Goal: Task Accomplishment & Management: Use online tool/utility

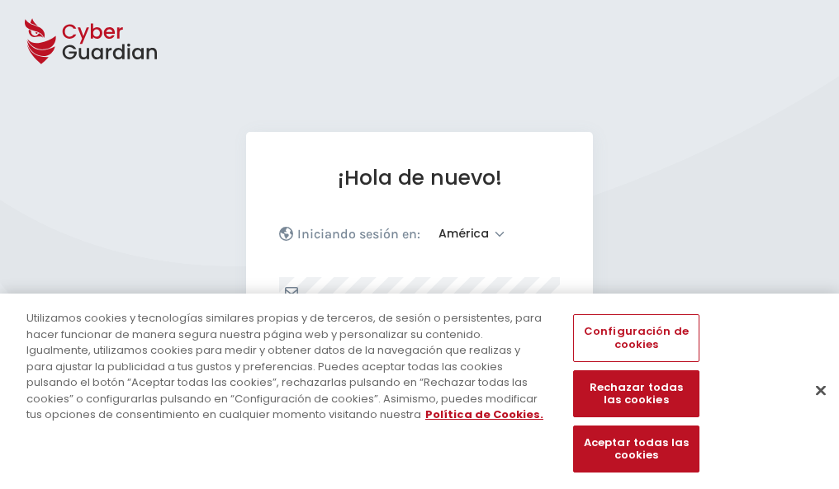
select select "América"
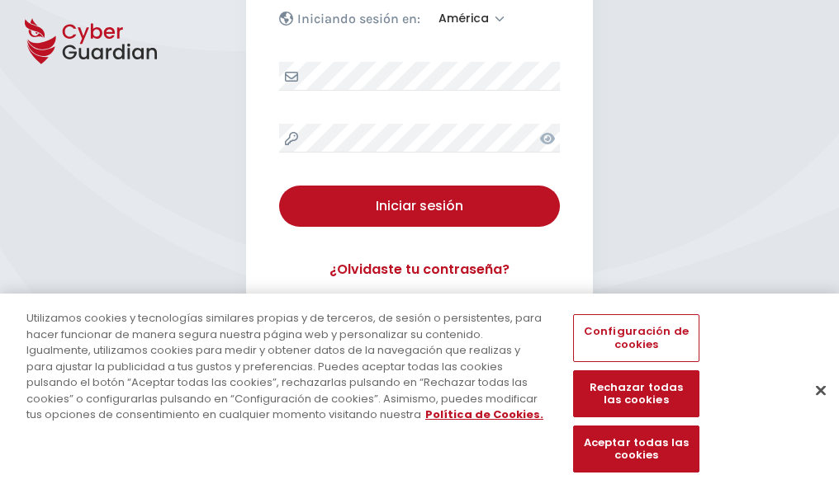
click at [812, 408] on button "Cerrar" at bounding box center [820, 390] width 36 height 36
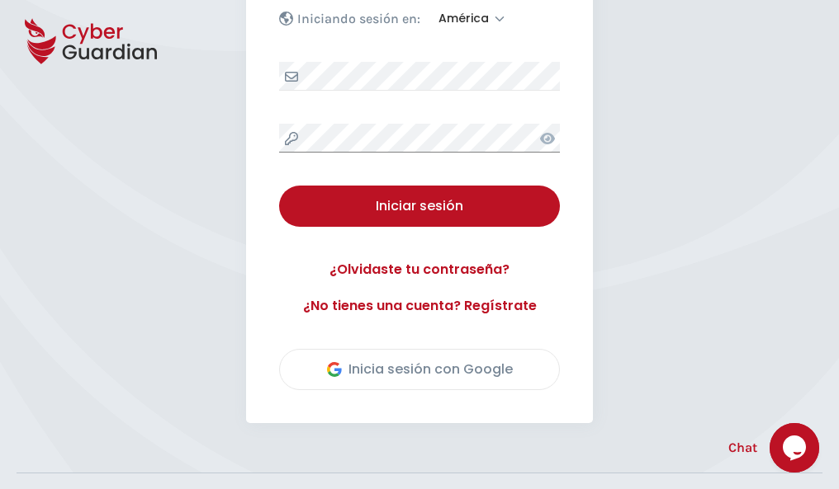
scroll to position [375, 0]
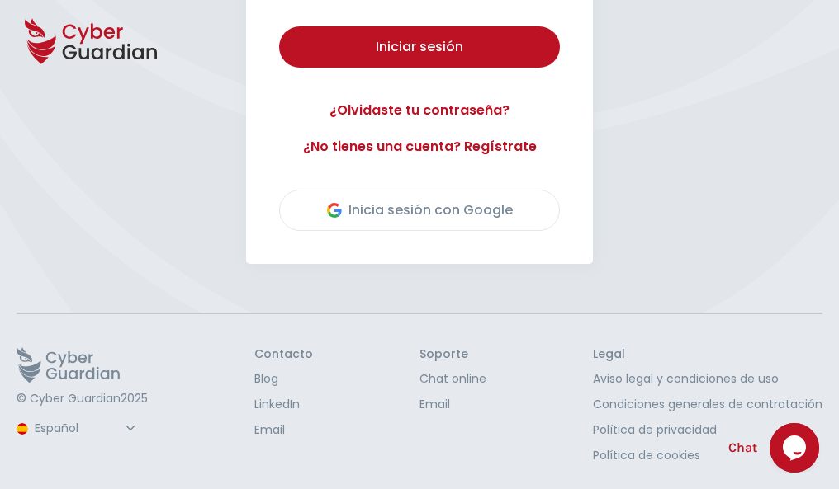
click at [279, 26] on button "Iniciar sesión" at bounding box center [419, 46] width 281 height 41
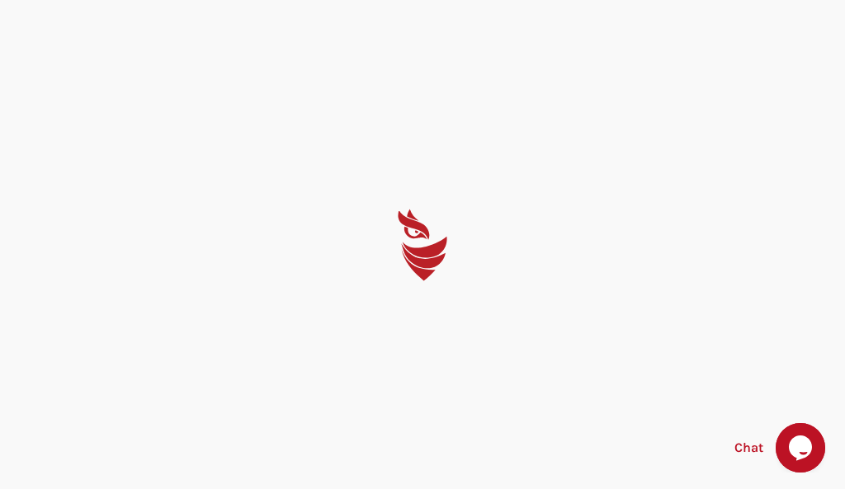
select select "English"
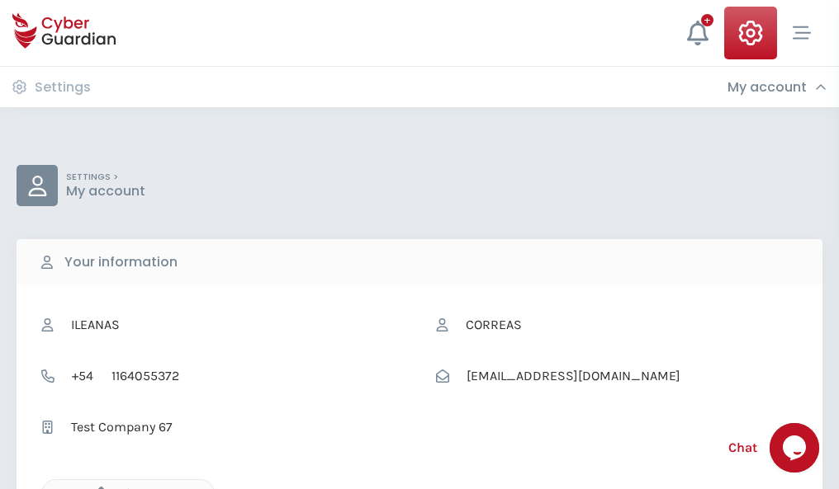
click at [97, 488] on icon "button" at bounding box center [97, 494] width 14 height 14
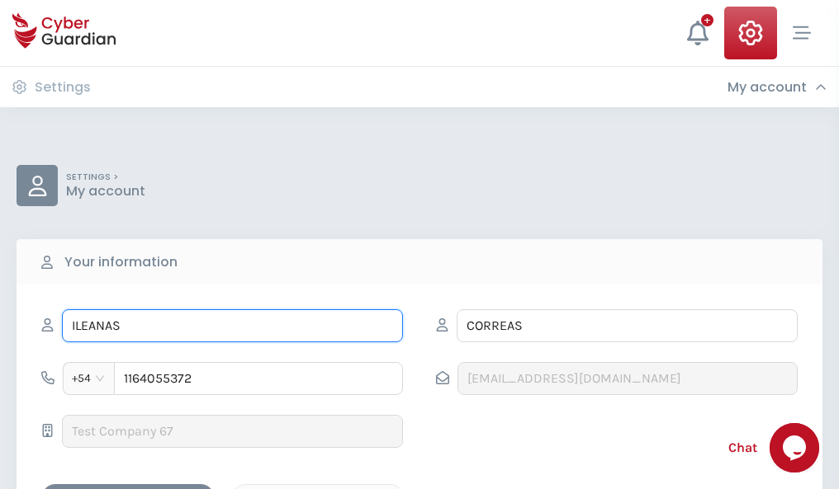
click at [232, 326] on input "ILEANAS" at bounding box center [232, 326] width 341 height 33
type input "I"
type input "Hugo"
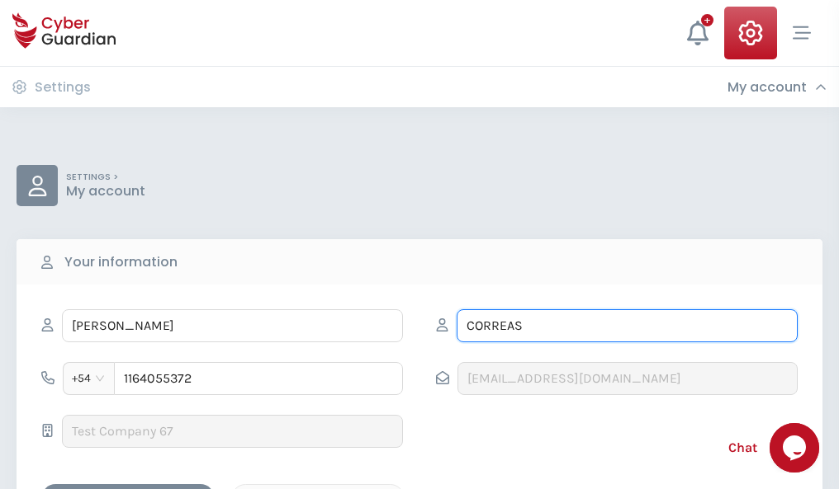
click at [626, 326] on input "CORREAS" at bounding box center [626, 326] width 341 height 33
type input "C"
type input "Marti"
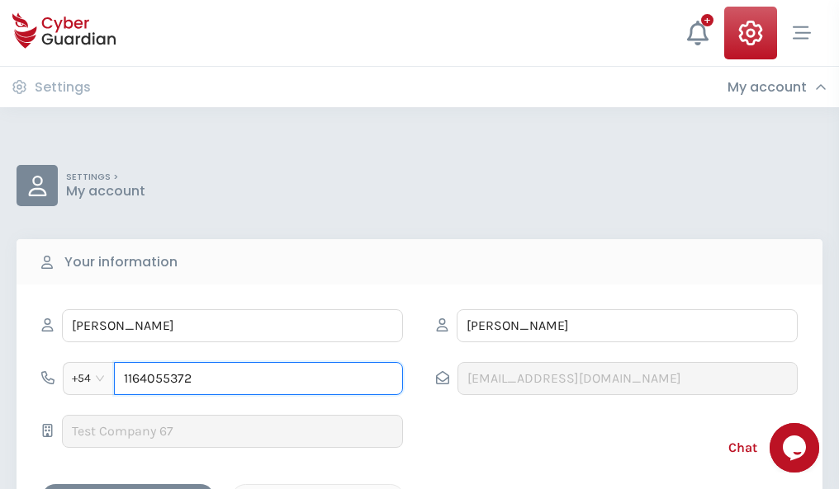
click at [258, 379] on input "1164055372" at bounding box center [258, 378] width 289 height 33
type input "1"
type input "4980997803"
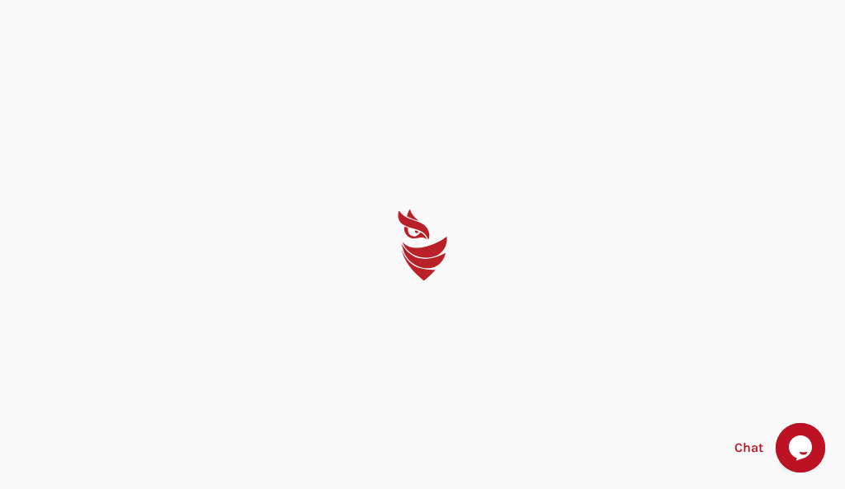
select select "English"
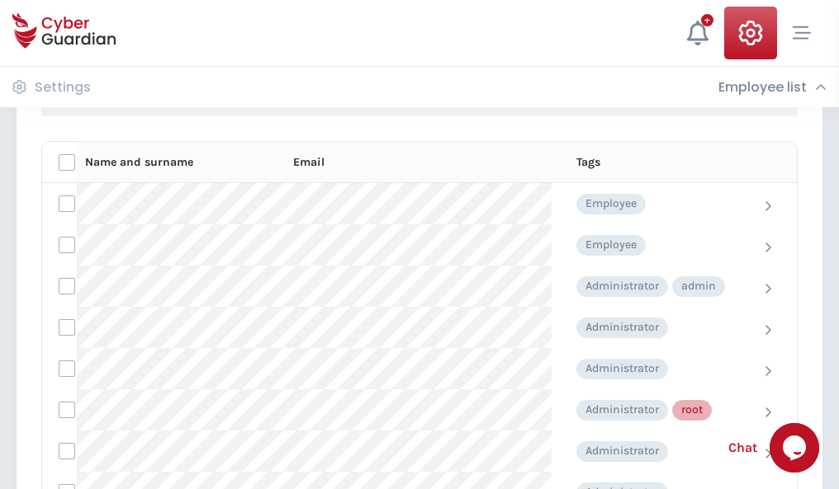
scroll to position [830, 0]
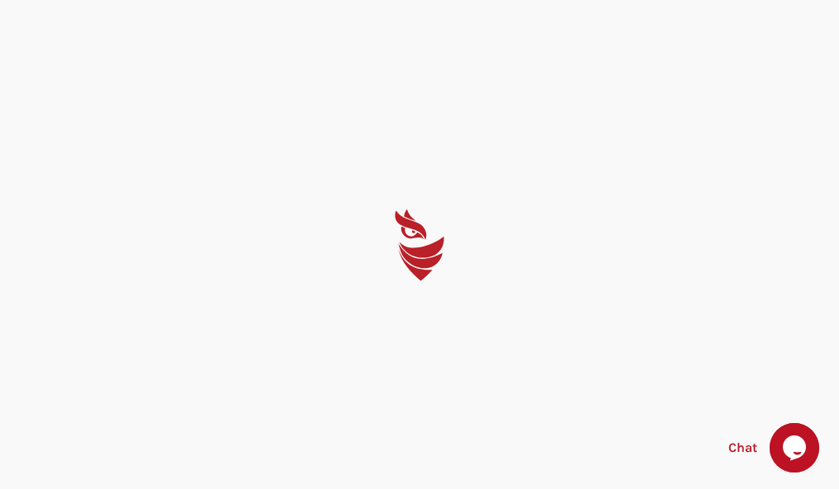
select select "English"
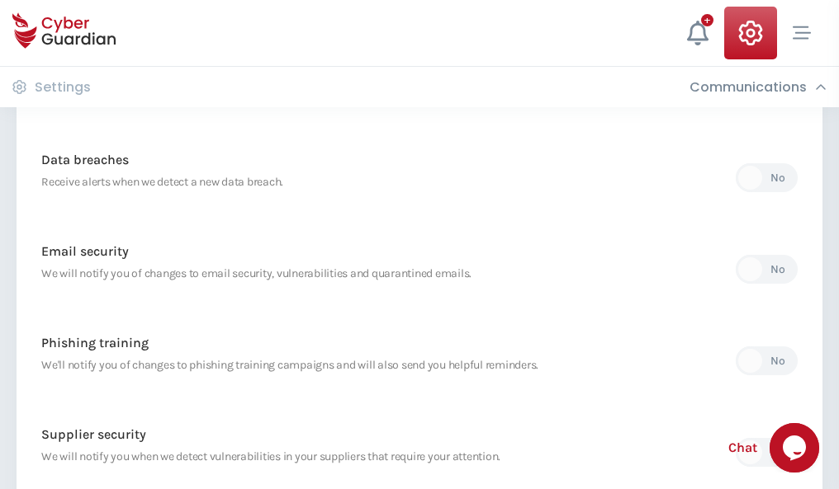
scroll to position [869, 0]
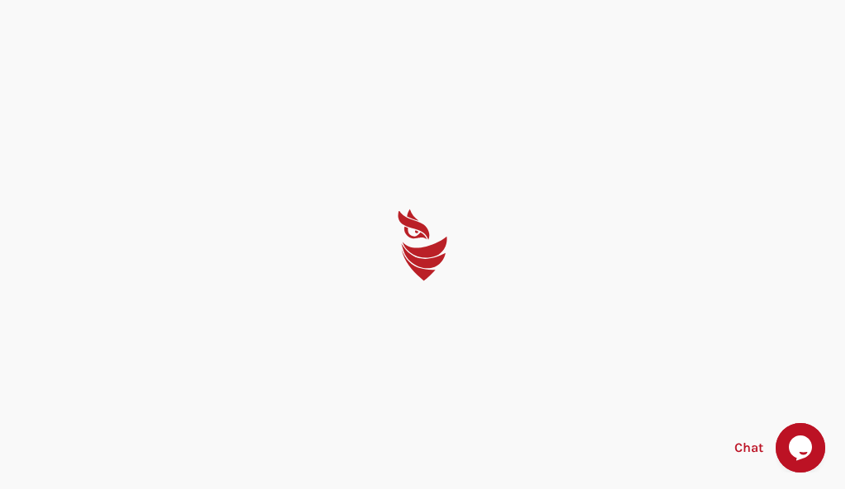
select select "English"
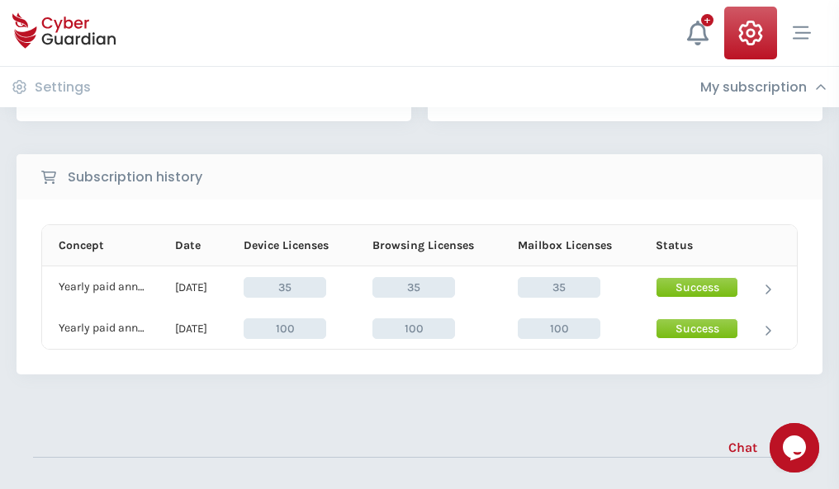
scroll to position [460, 0]
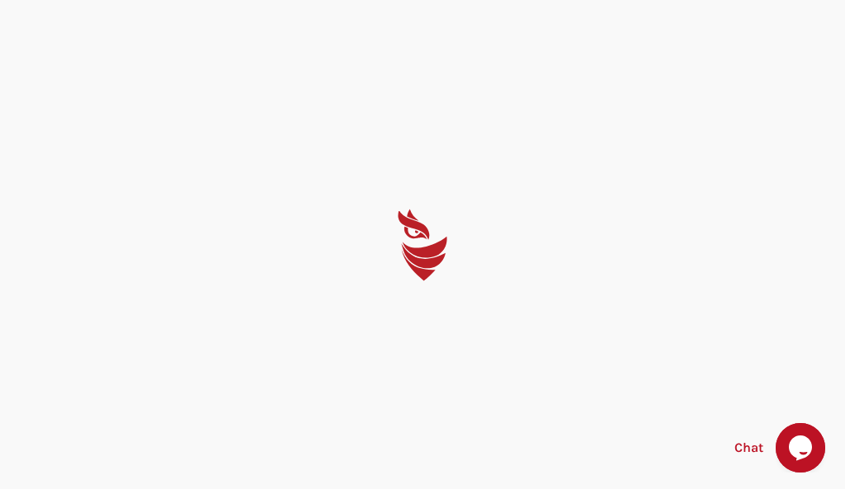
select select "English"
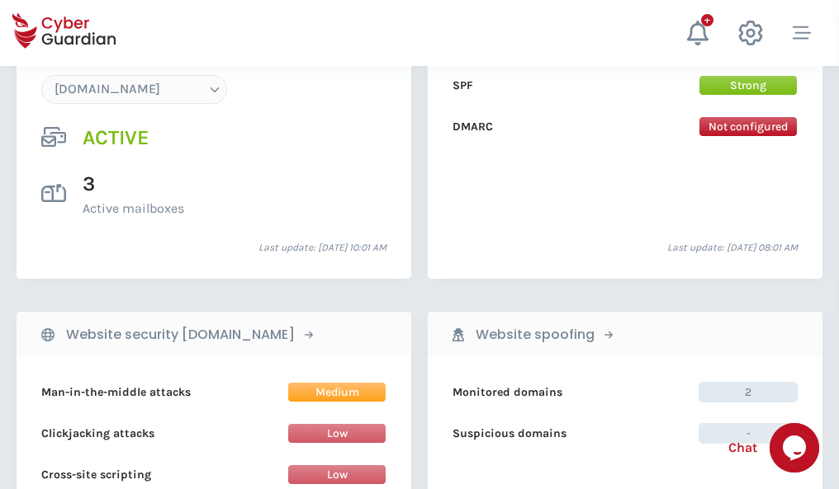
scroll to position [1758, 0]
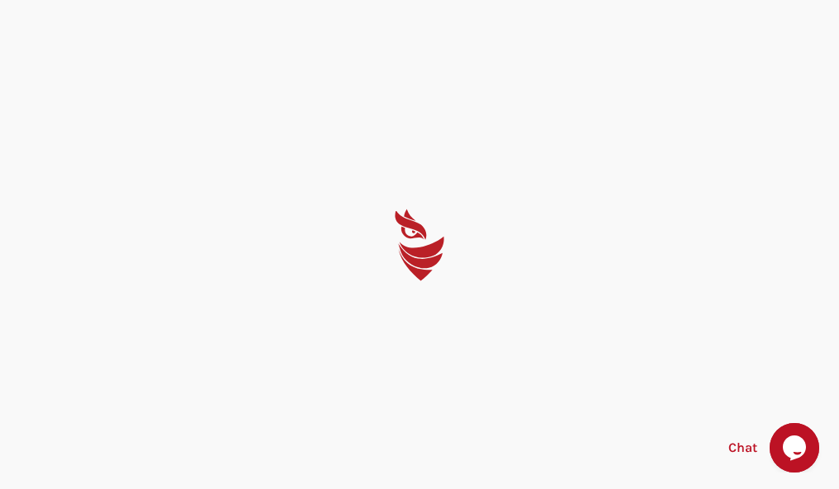
select select "English"
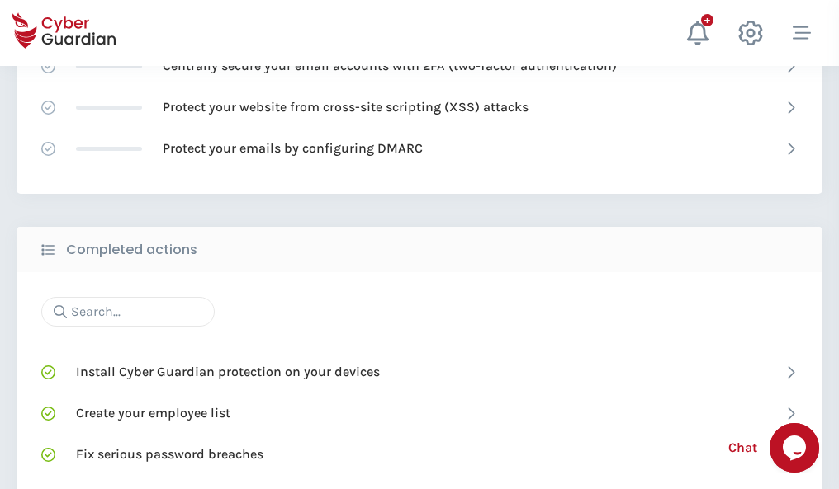
scroll to position [1099, 0]
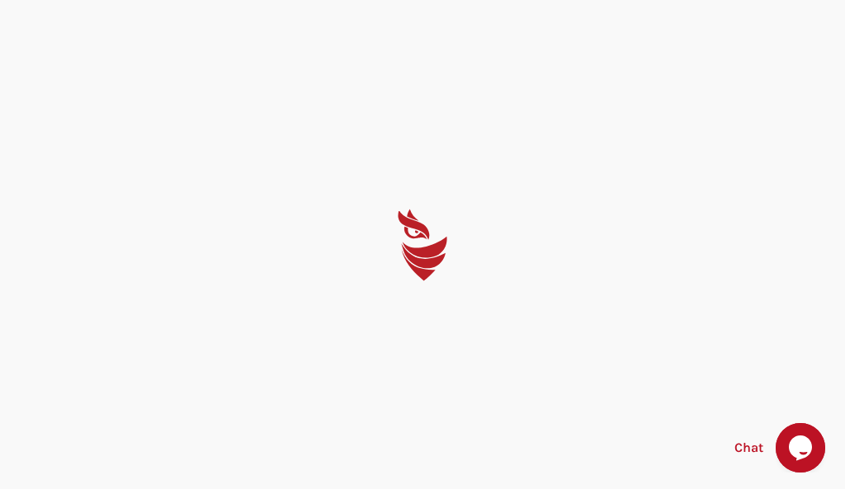
select select "English"
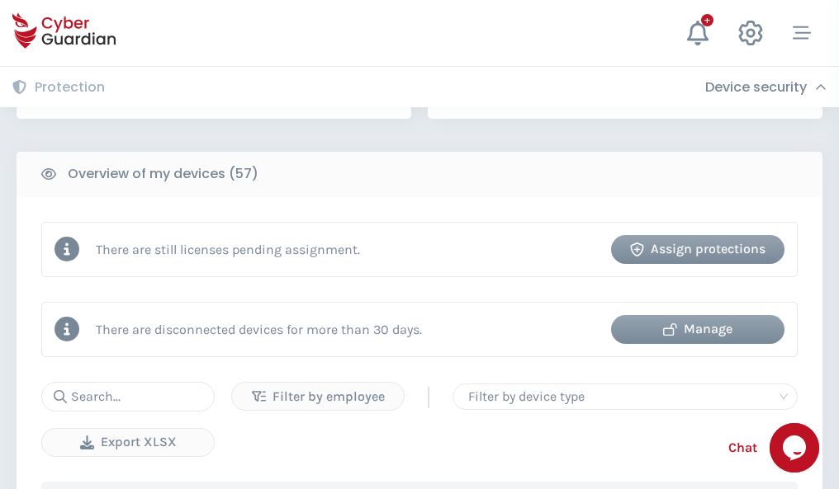
scroll to position [1600, 0]
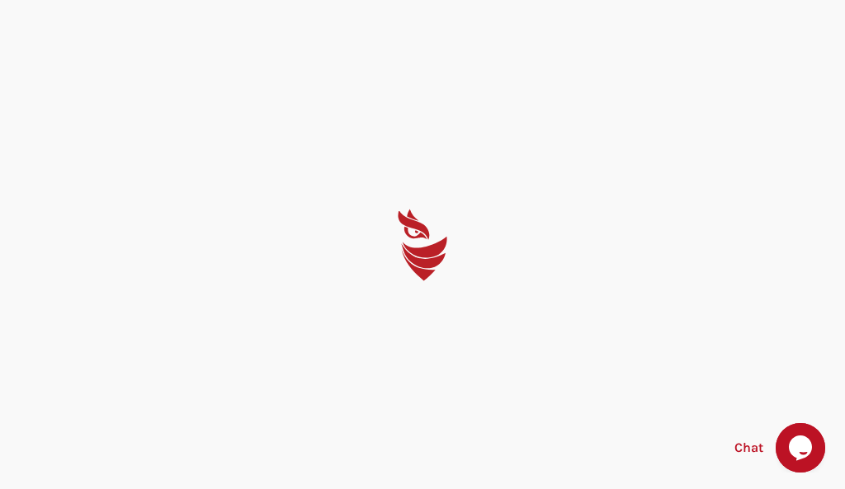
select select "English"
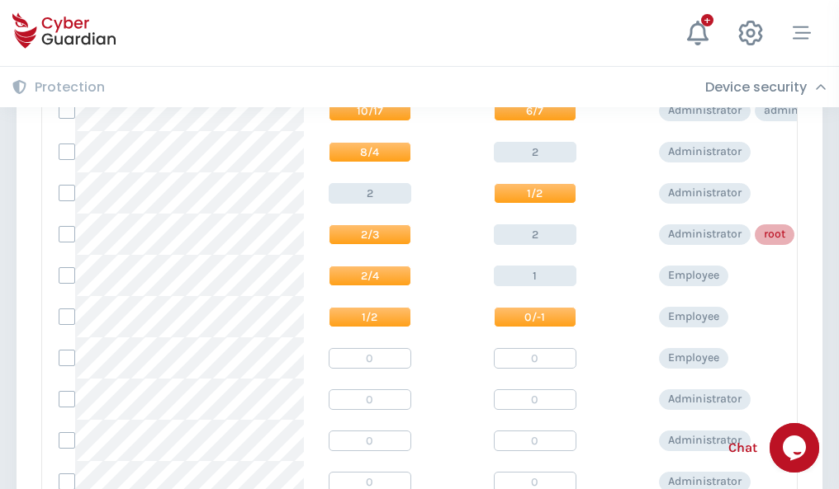
scroll to position [832, 0]
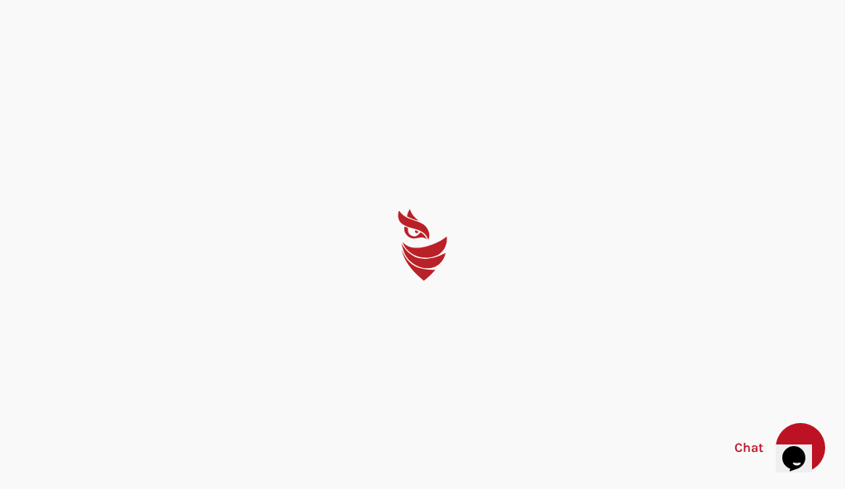
select select "English"
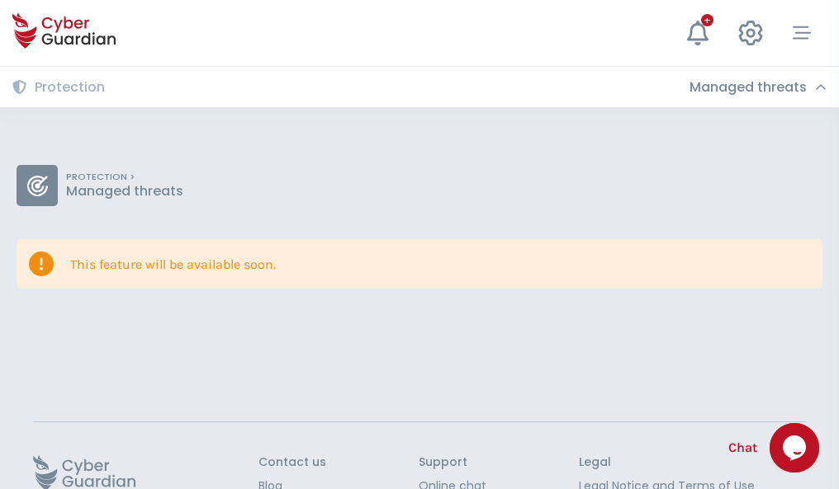
scroll to position [107, 0]
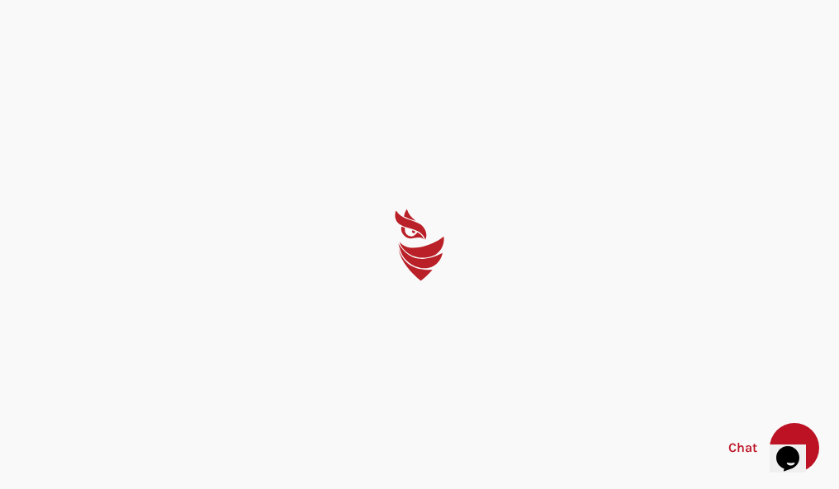
select select "English"
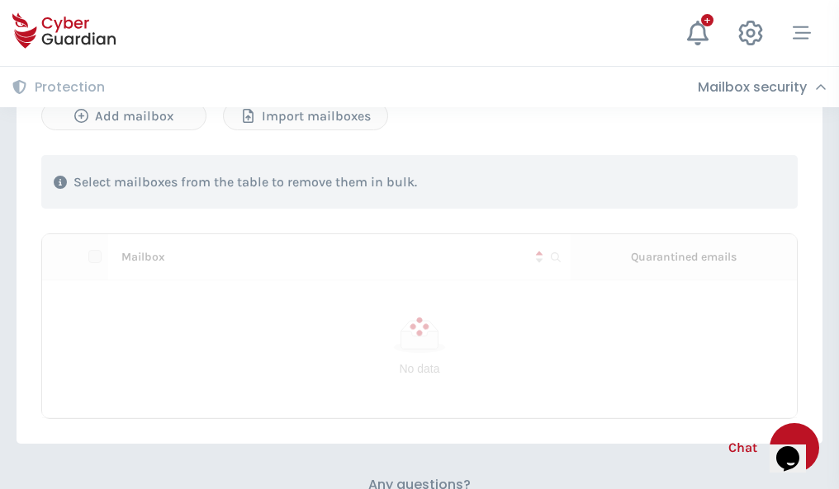
scroll to position [707, 0]
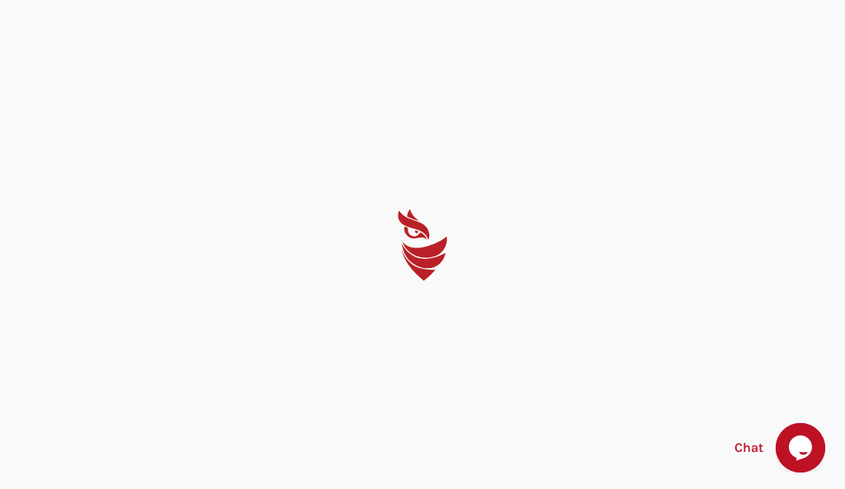
select select "English"
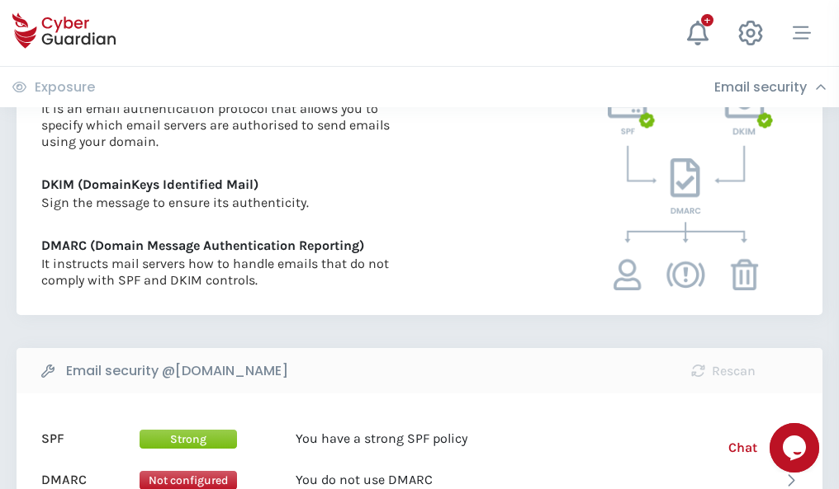
scroll to position [891, 0]
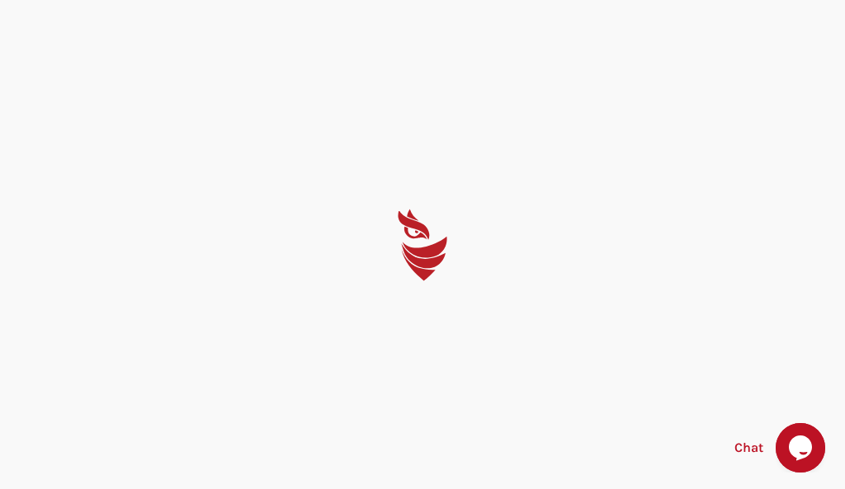
select select "English"
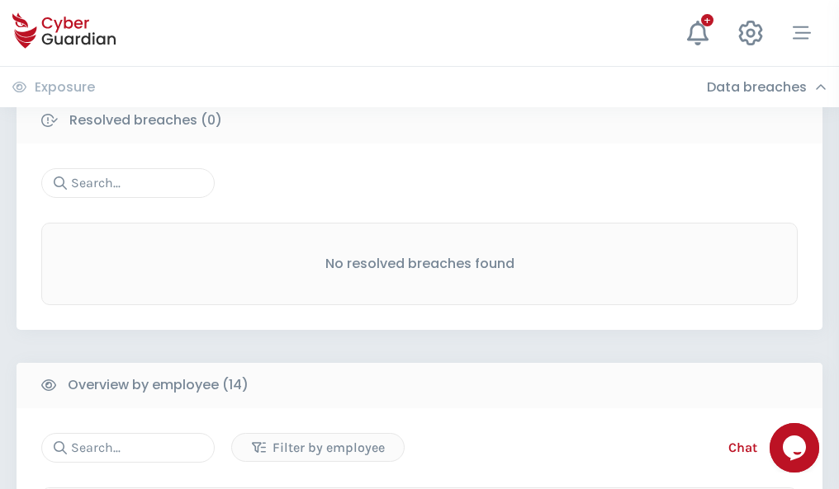
scroll to position [1491, 0]
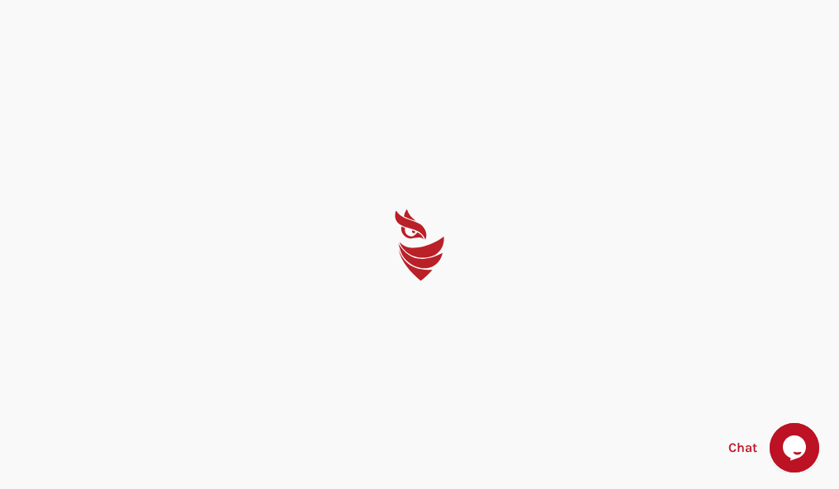
select select "English"
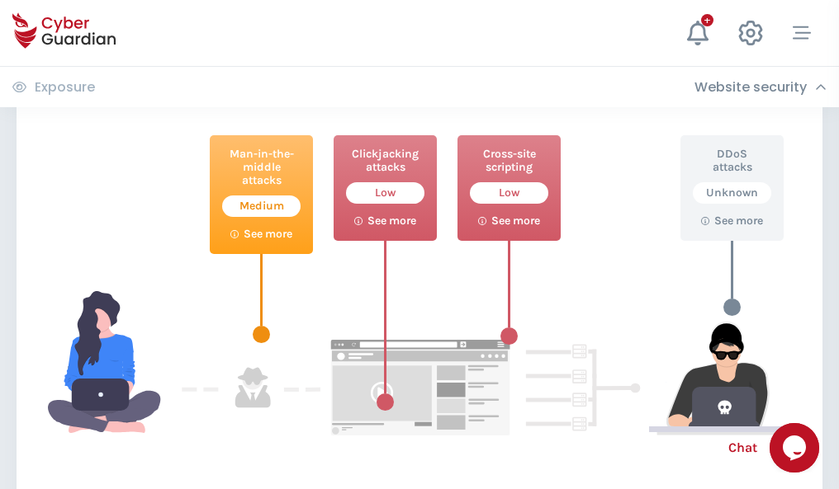
scroll to position [899, 0]
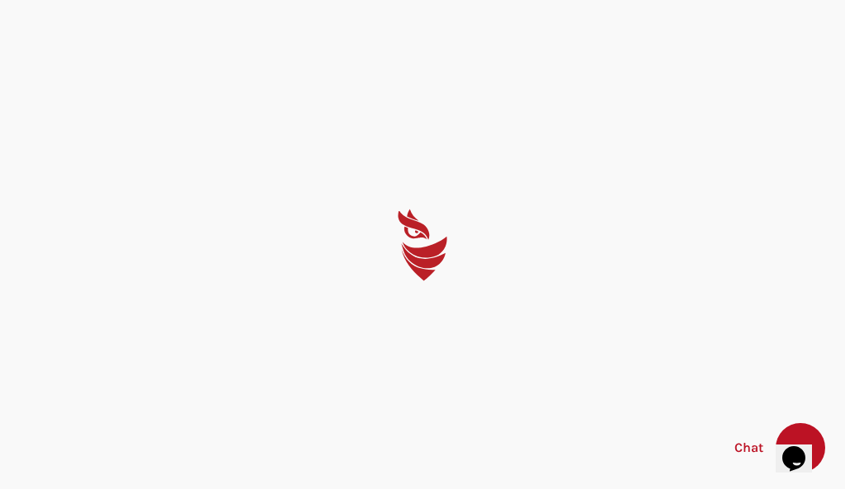
select select "English"
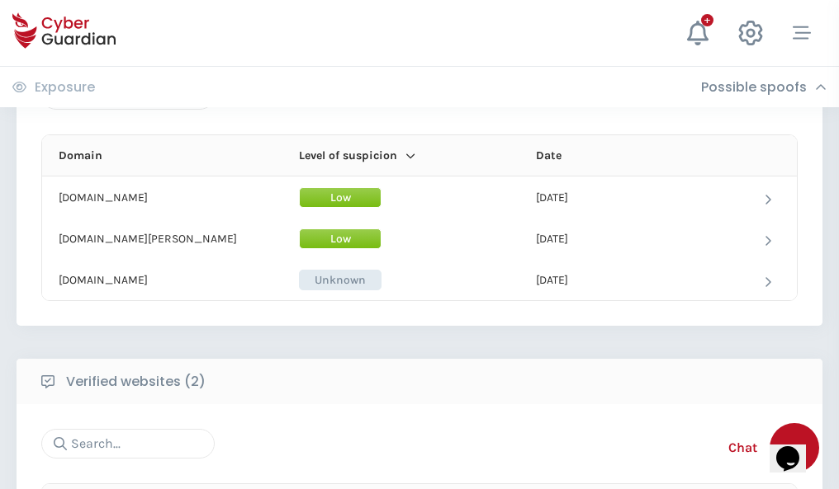
scroll to position [990, 0]
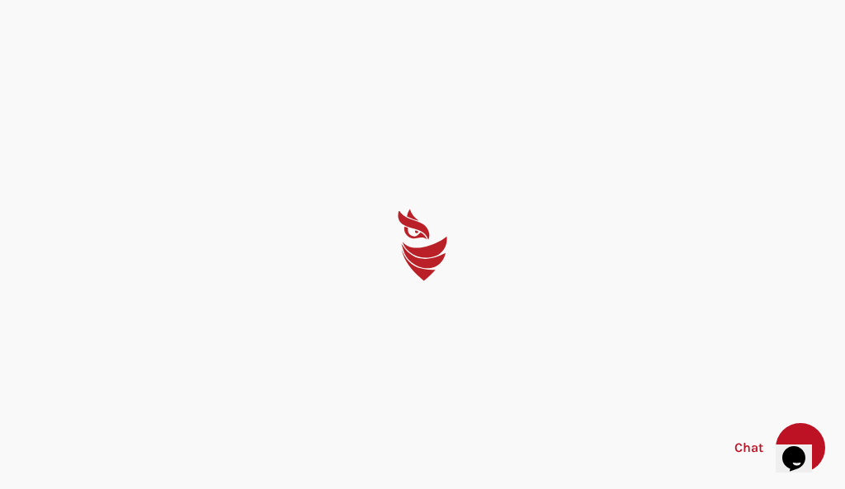
select select "English"
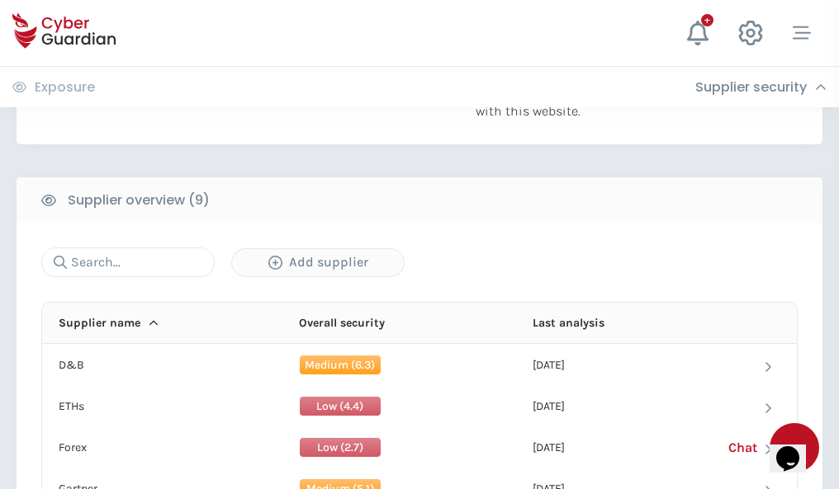
scroll to position [1151, 0]
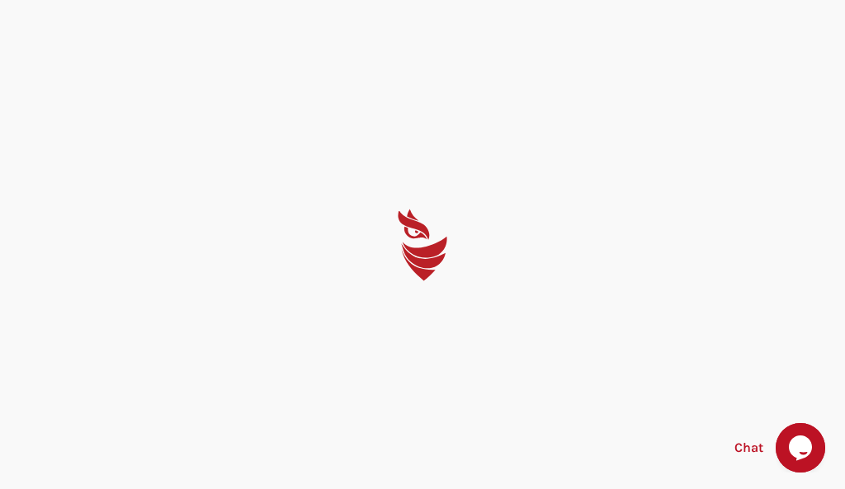
select select "English"
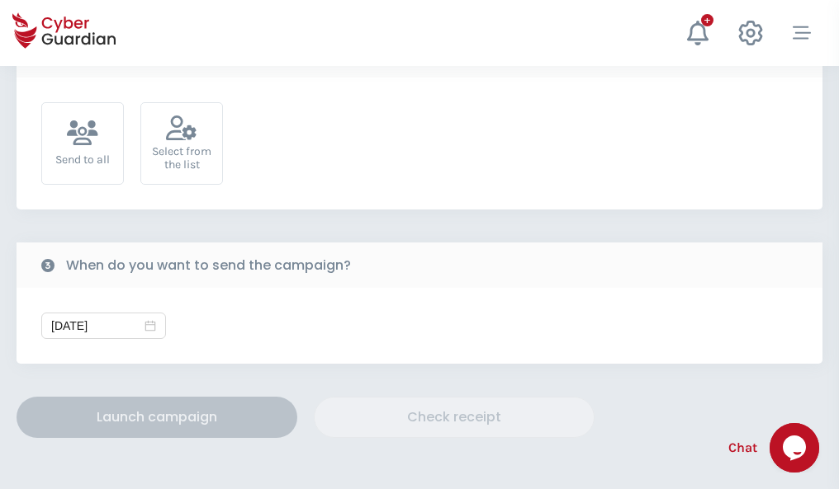
scroll to position [604, 0]
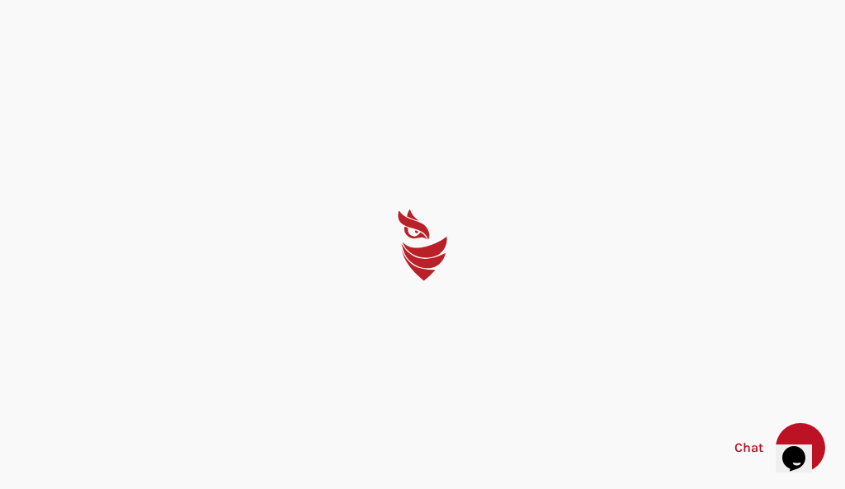
select select "English"
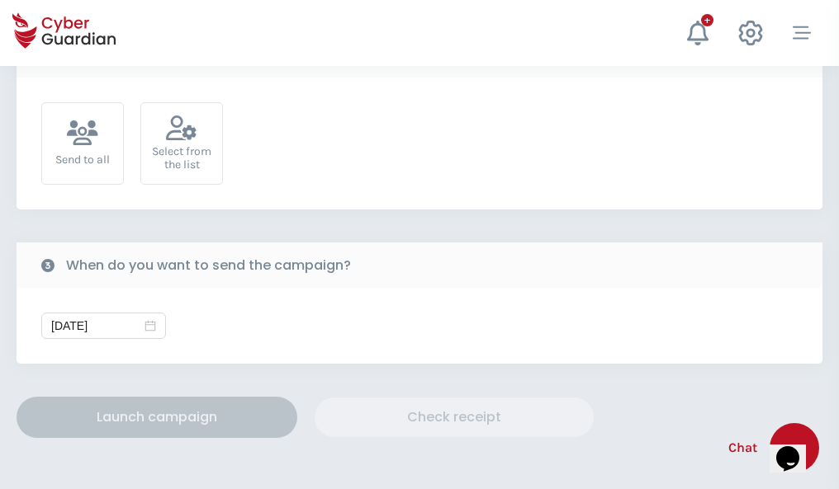
scroll to position [604, 0]
